Goal: Find specific page/section: Find specific page/section

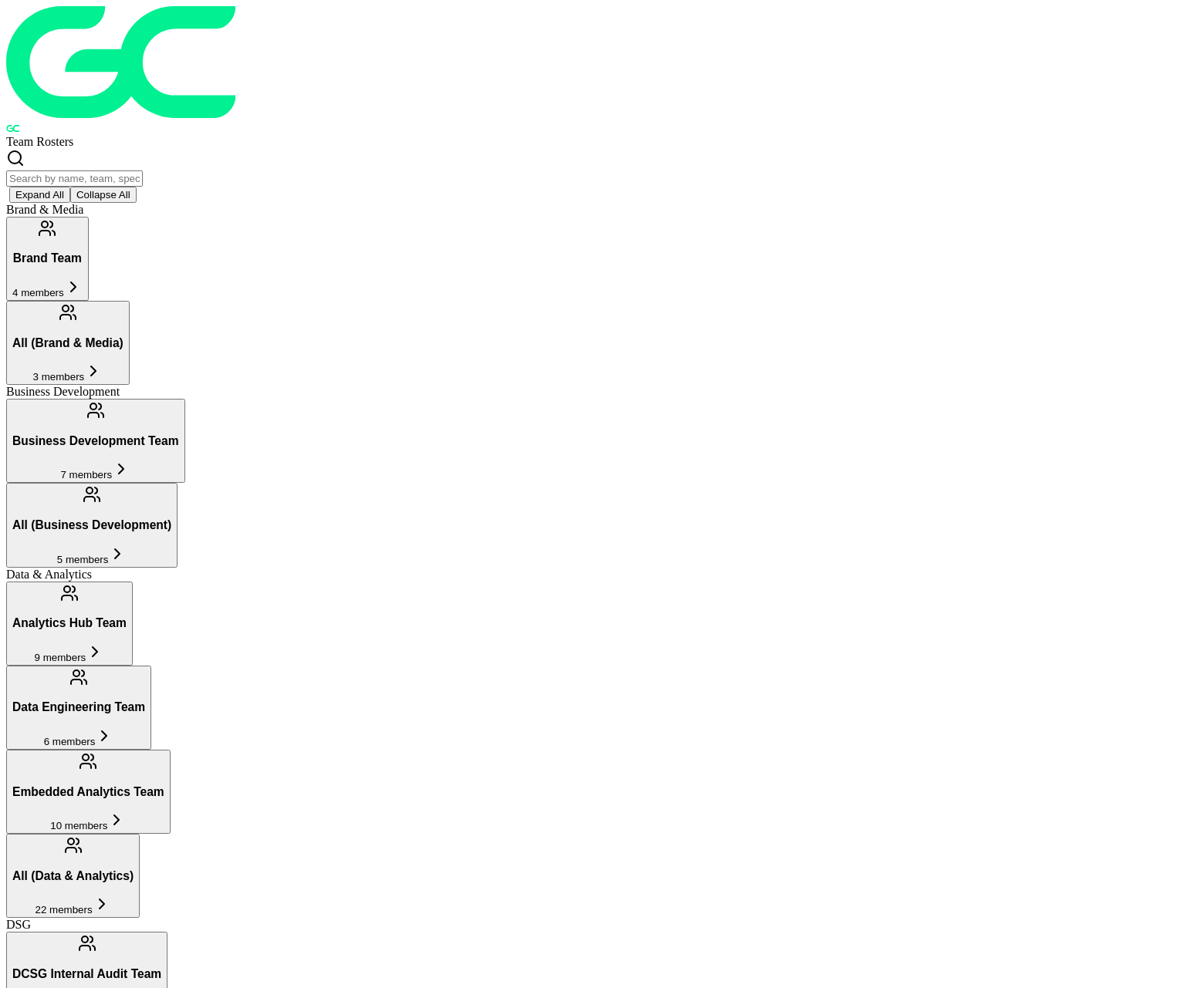
click at [142, 171] on input "text" at bounding box center [75, 178] width 137 height 16
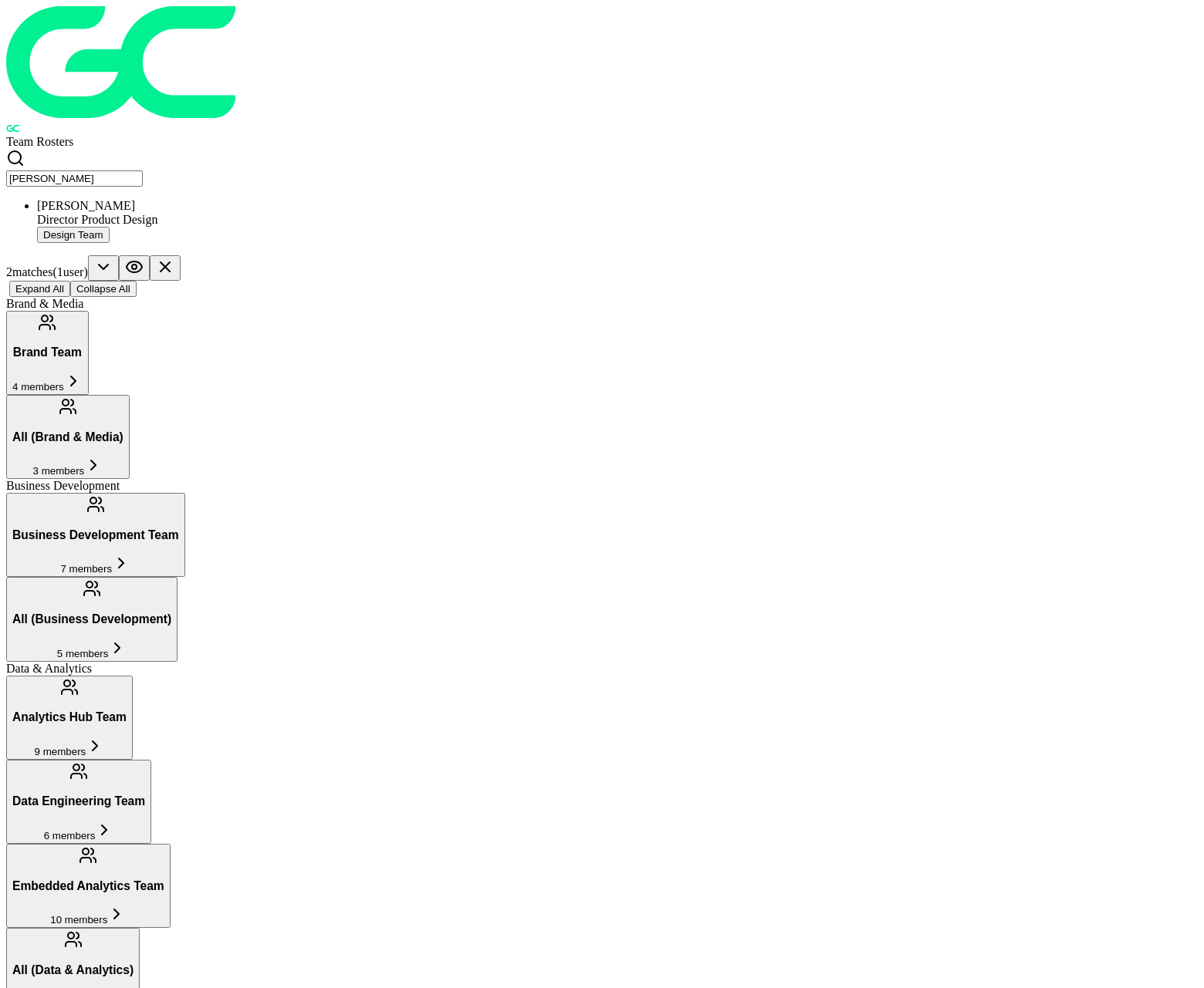
type input "[PERSON_NAME]"
click at [291, 199] on div "[PERSON_NAME]" at bounding box center [617, 206] width 1160 height 14
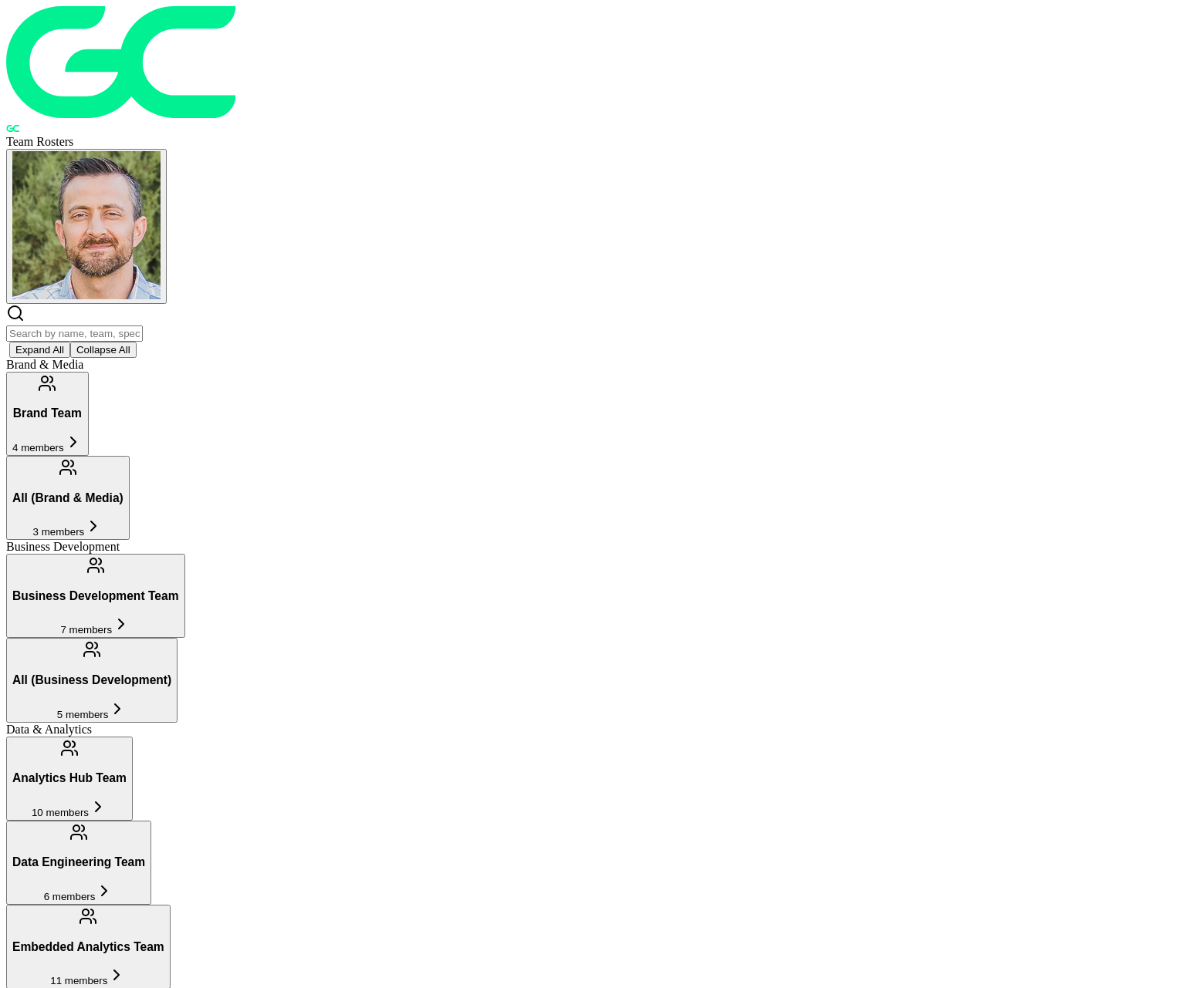
click at [142, 326] on input "text" at bounding box center [75, 333] width 137 height 16
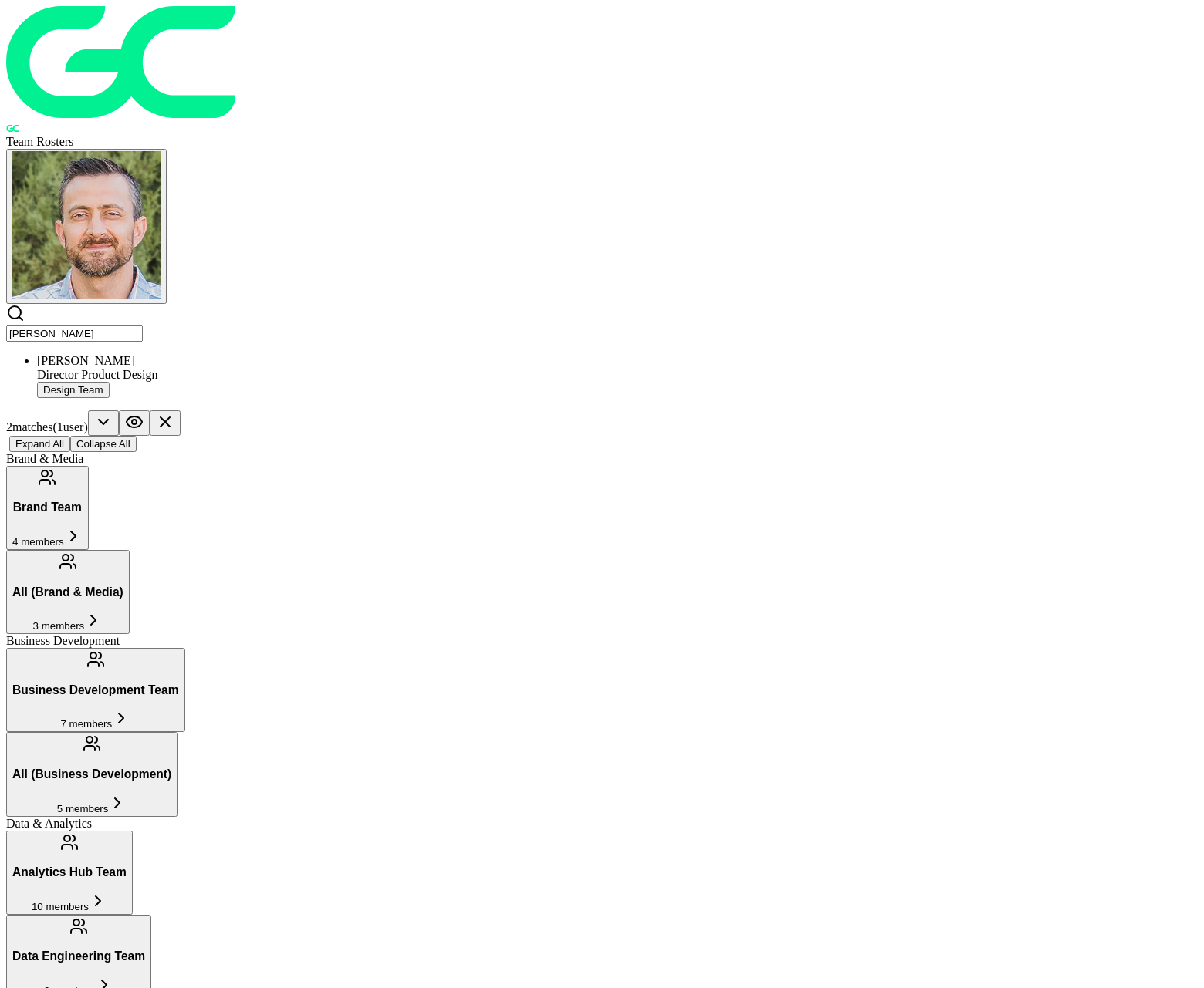
type input "[PERSON_NAME]"
click at [273, 368] on div "Director Product Design" at bounding box center [617, 375] width 1160 height 14
drag, startPoint x: 291, startPoint y: 69, endPoint x: 159, endPoint y: 65, distance: 132.1
click at [160, 60] on header "Team Rosters [PERSON_NAME] Director Product Design Design Team 2 match es ( 1 u…" at bounding box center [602, 230] width 1192 height 446
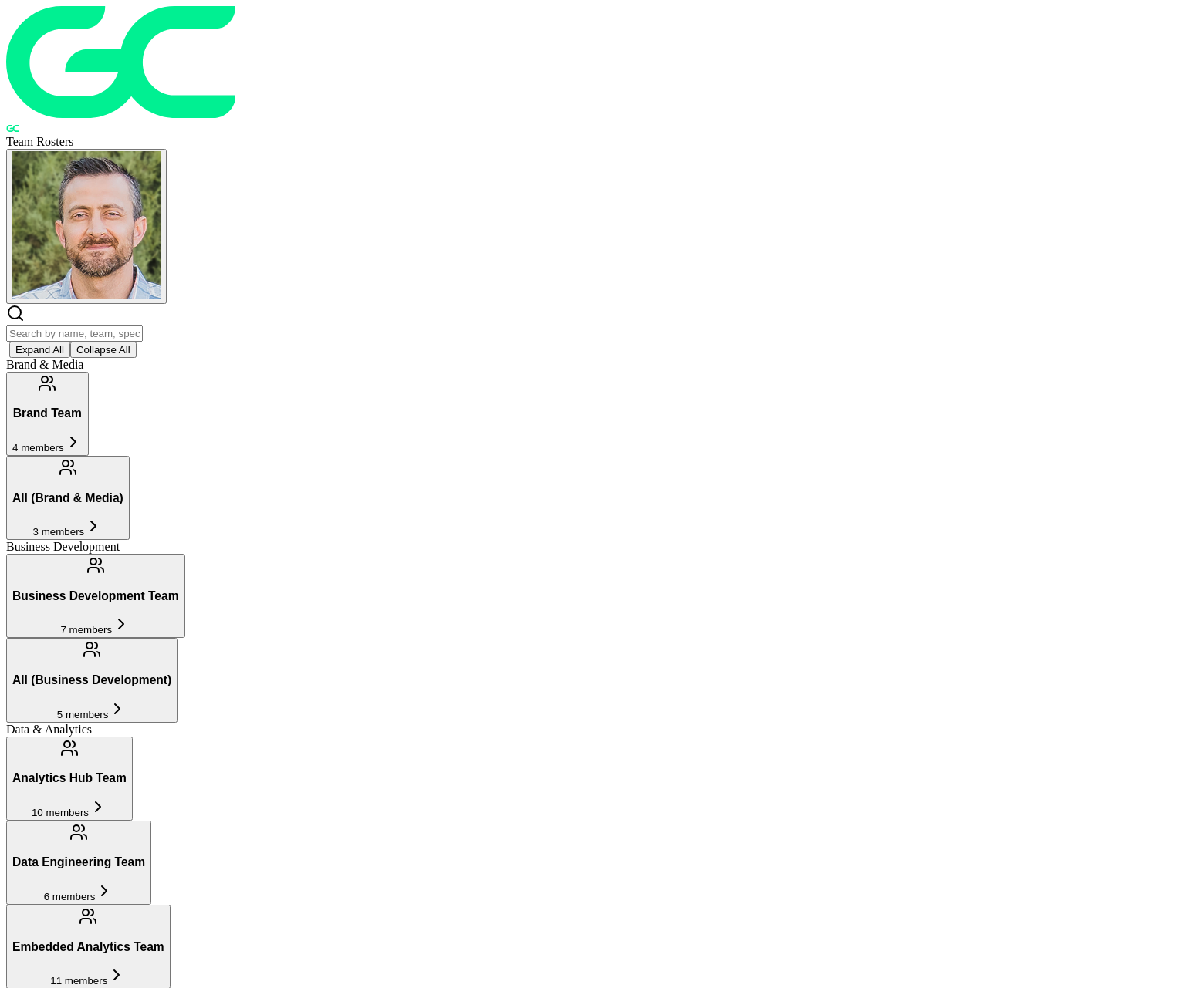
click at [142, 326] on input "text" at bounding box center [75, 333] width 137 height 16
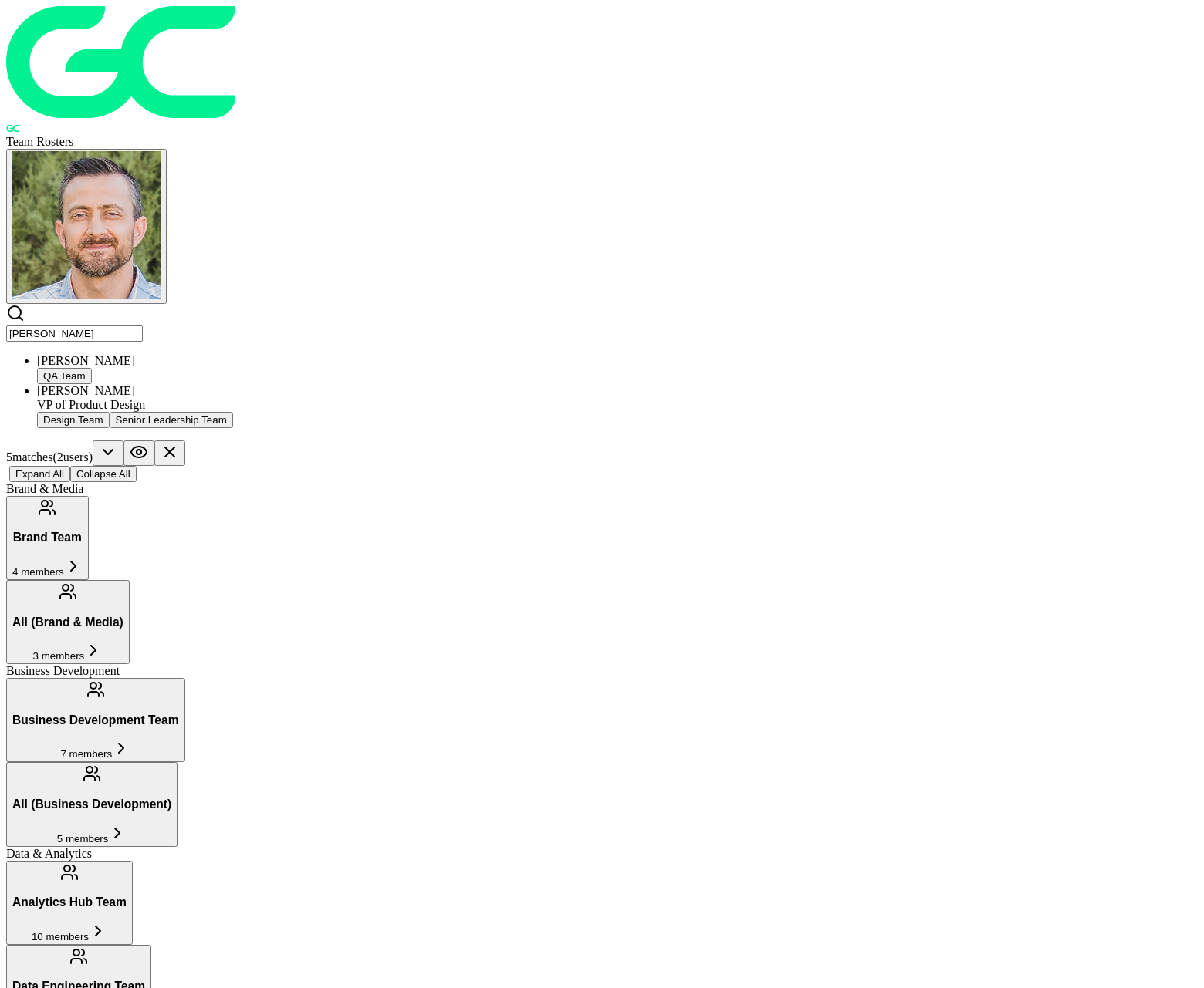
type input "[PERSON_NAME]"
